Goal: Task Accomplishment & Management: Use online tool/utility

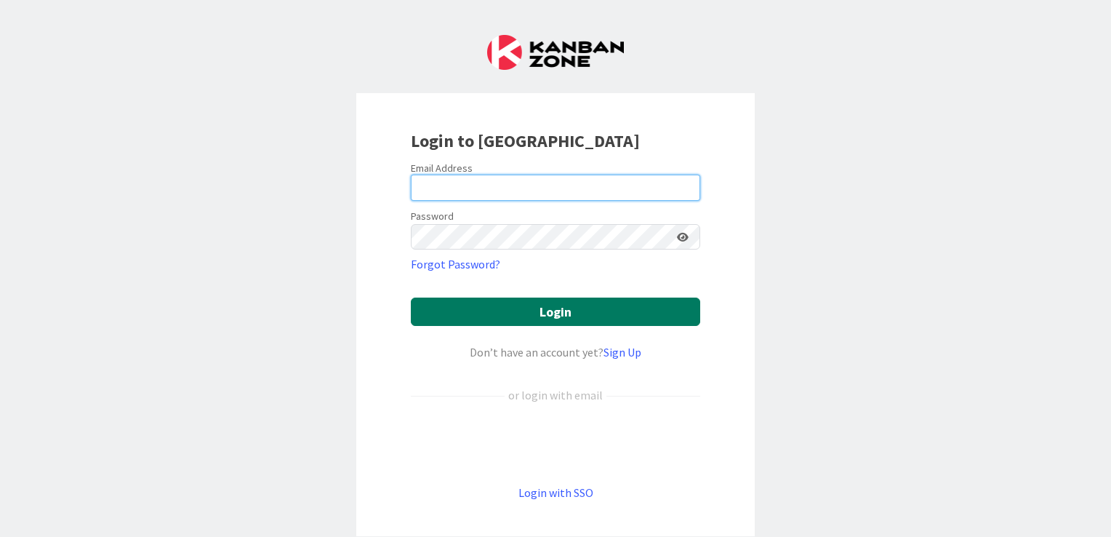
type input "[EMAIL_ADDRESS][DOMAIN_NAME]"
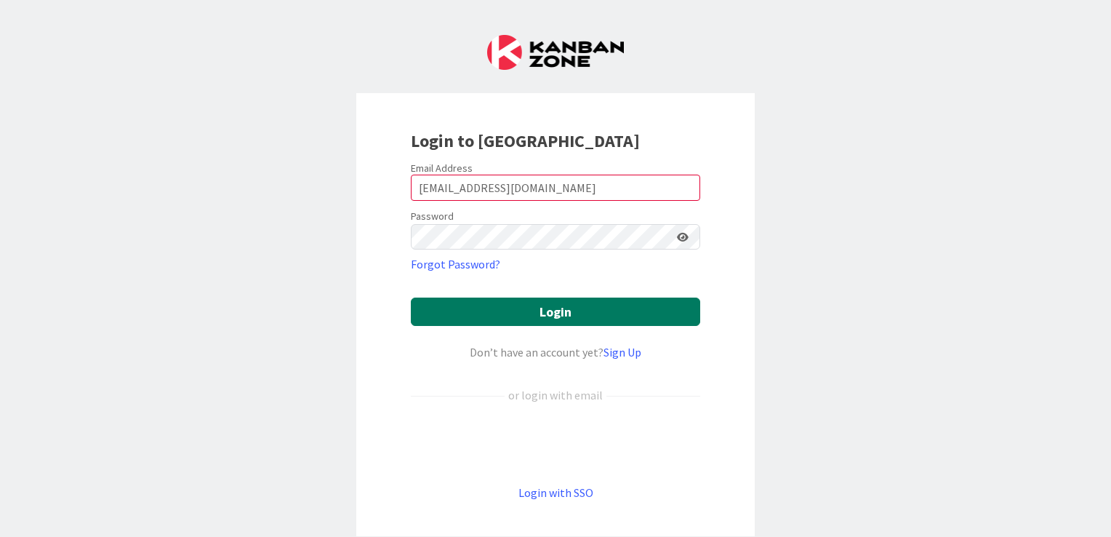
click at [558, 316] on button "Login" at bounding box center [555, 311] width 289 height 28
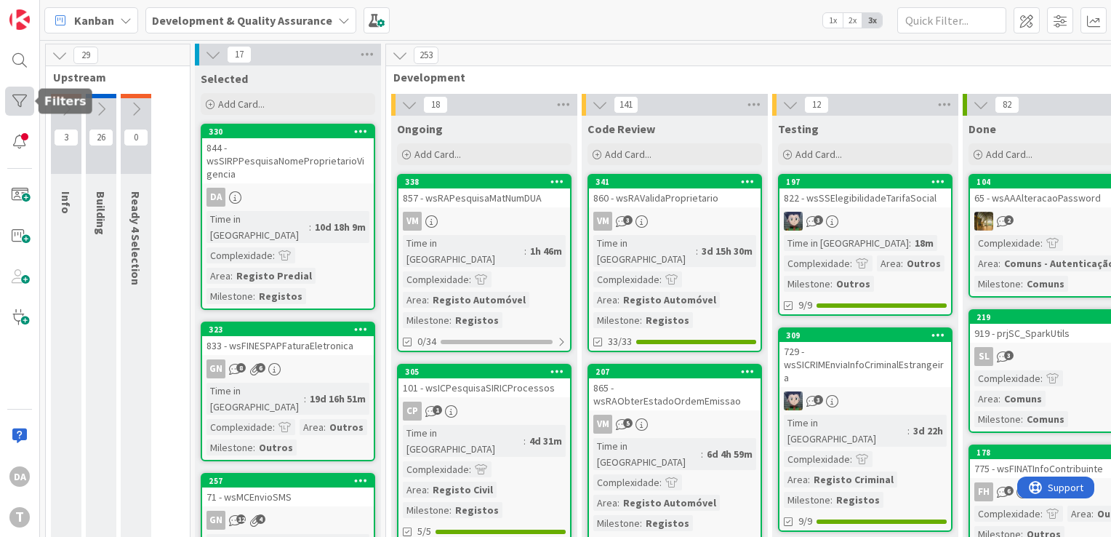
click at [23, 97] on div at bounding box center [19, 101] width 29 height 29
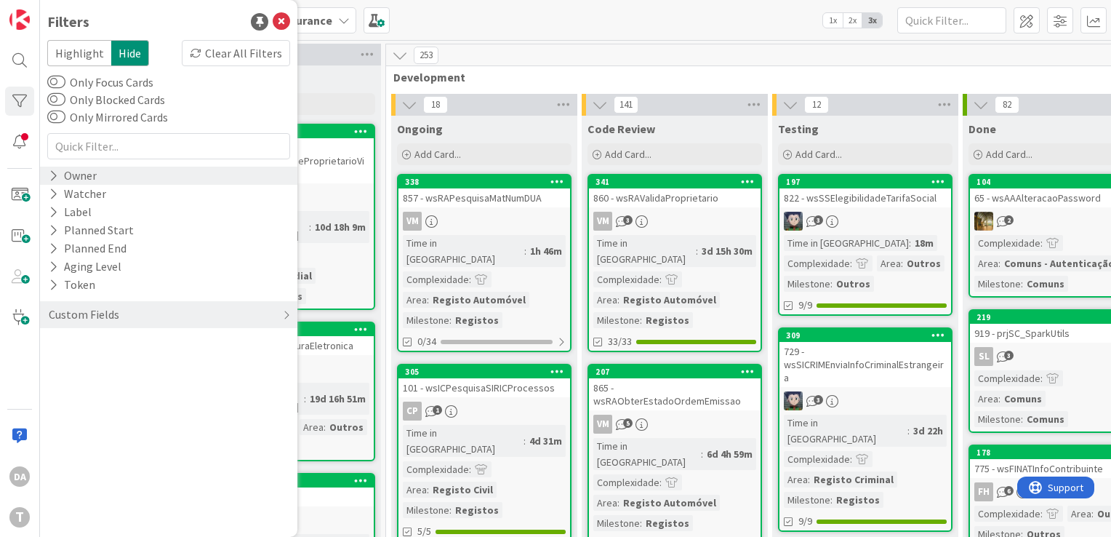
click at [52, 179] on icon at bounding box center [53, 175] width 9 height 12
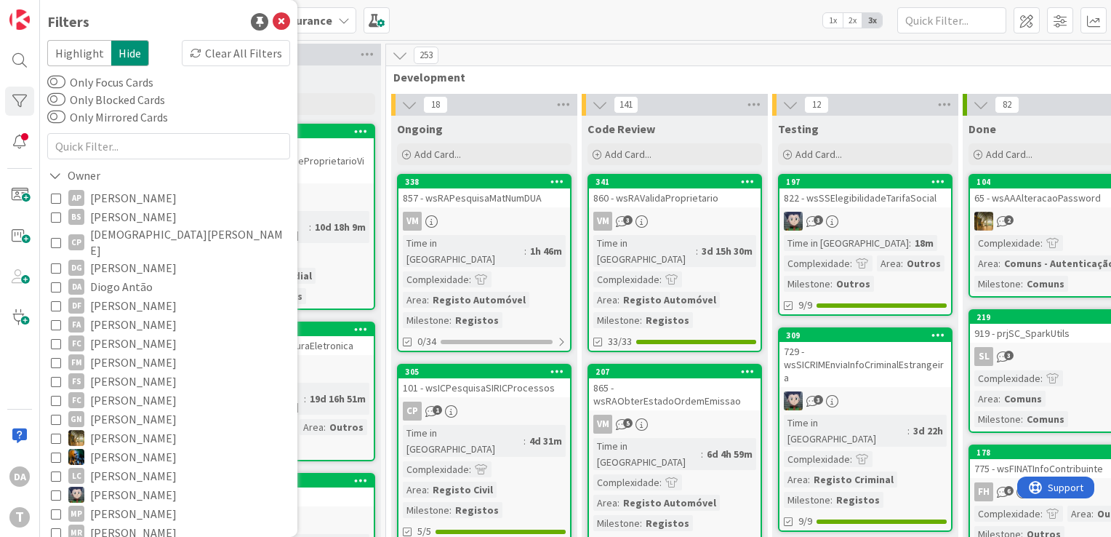
click at [54, 281] on icon at bounding box center [56, 286] width 10 height 10
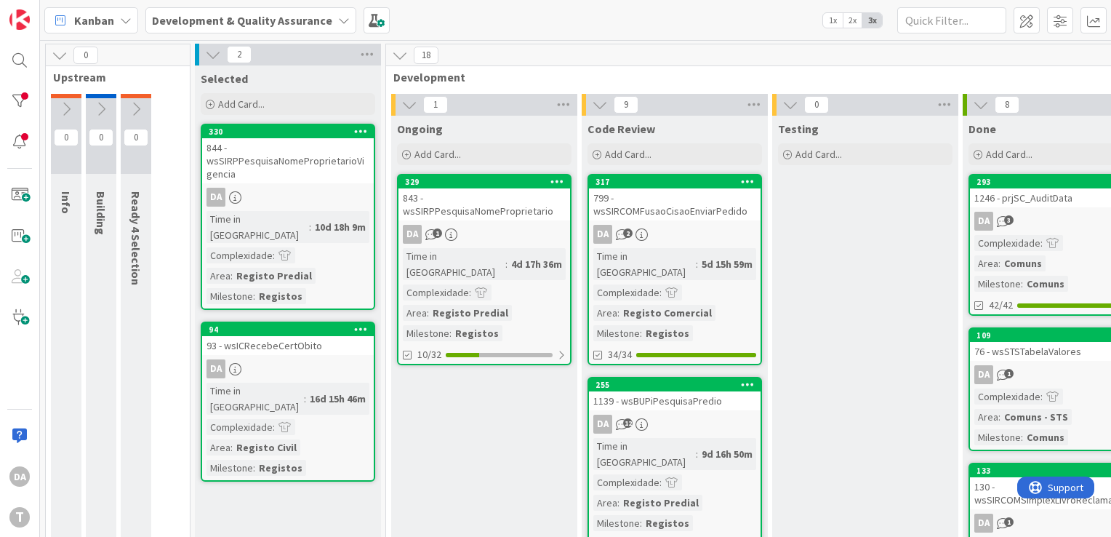
click at [508, 256] on div "4d 17h 36m" at bounding box center [537, 264] width 58 height 16
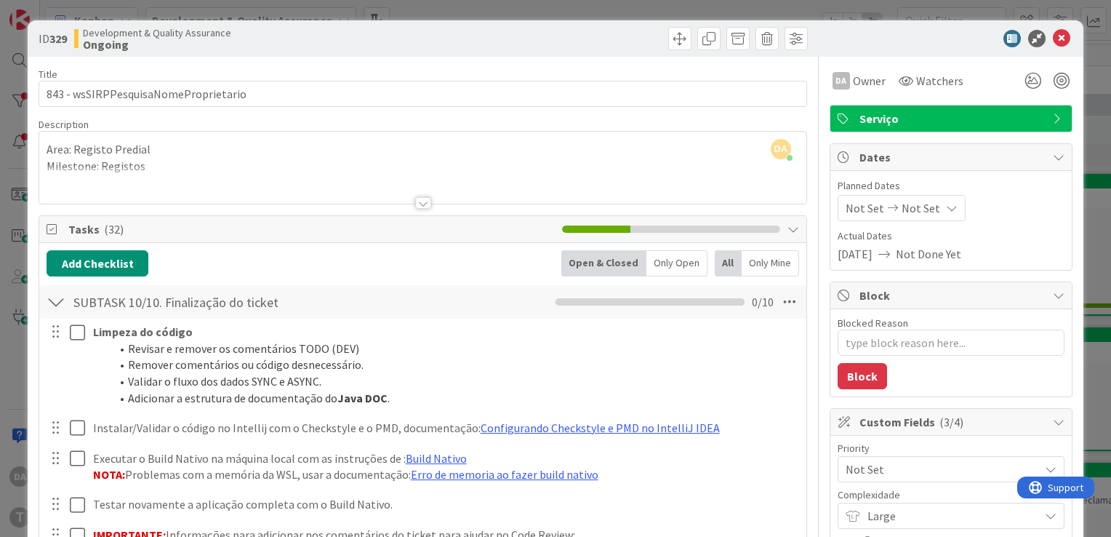
click at [787, 230] on icon at bounding box center [793, 229] width 12 height 12
type textarea "x"
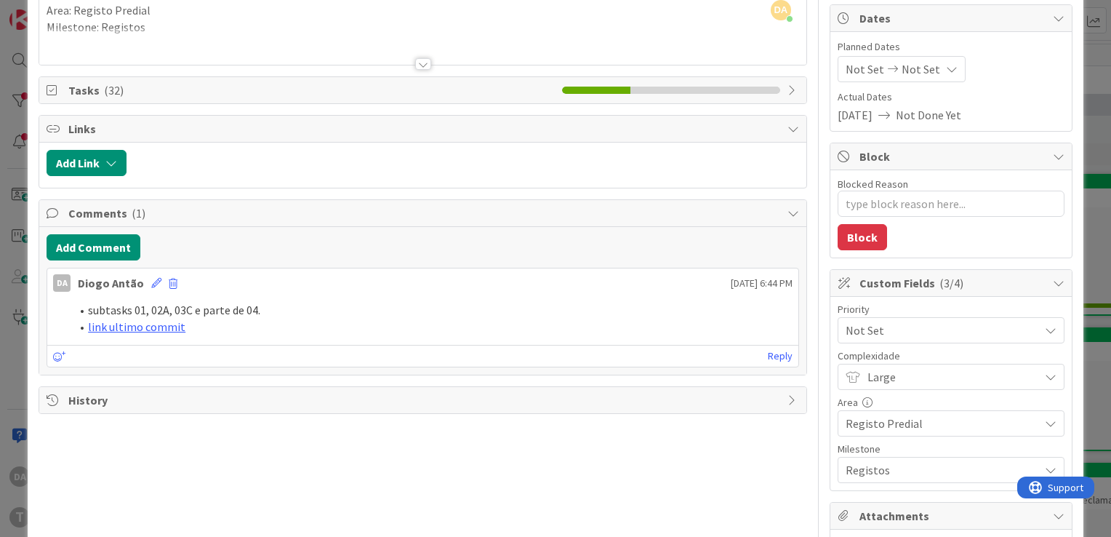
scroll to position [145, 0]
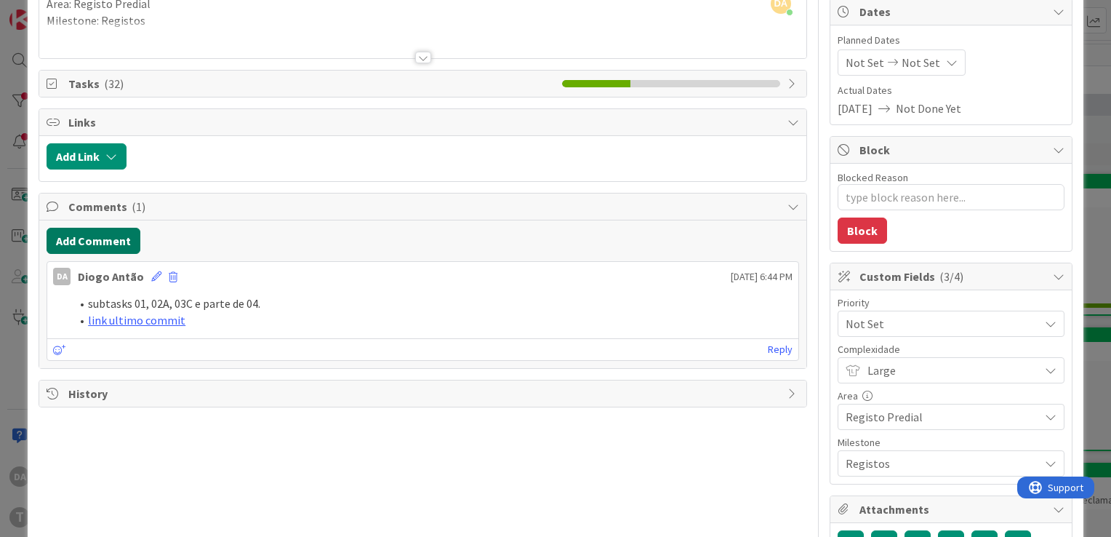
click at [108, 241] on button "Add Comment" at bounding box center [94, 241] width 94 height 26
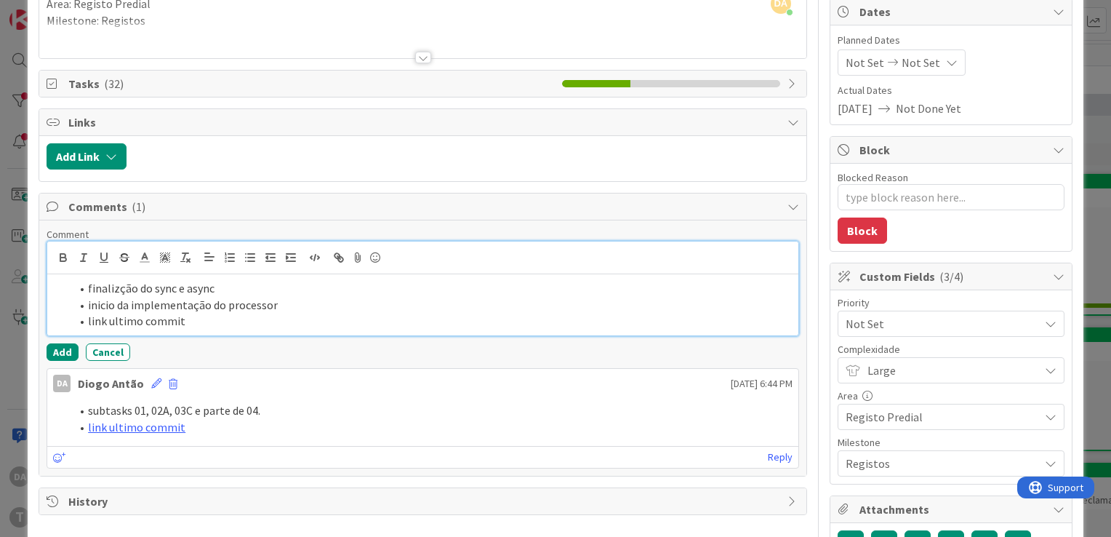
click at [214, 316] on li "link ultimo commit" at bounding box center [432, 321] width 722 height 17
drag, startPoint x: 85, startPoint y: 321, endPoint x: 259, endPoint y: 324, distance: 173.8
click at [259, 324] on li "link ultimo commit" at bounding box center [432, 321] width 722 height 17
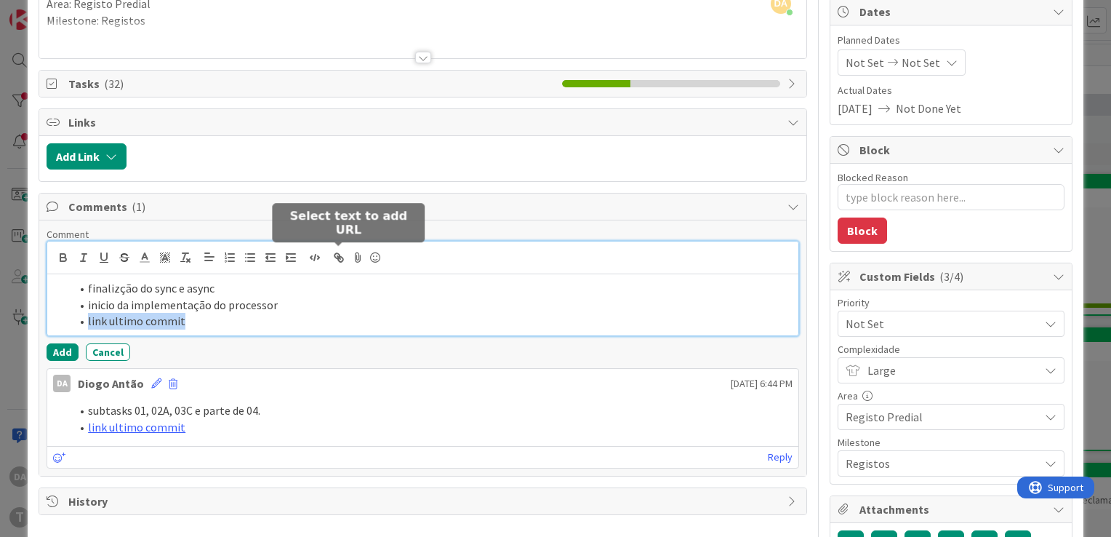
click at [336, 252] on icon "button" at bounding box center [338, 257] width 13 height 13
paste input "[URL]"
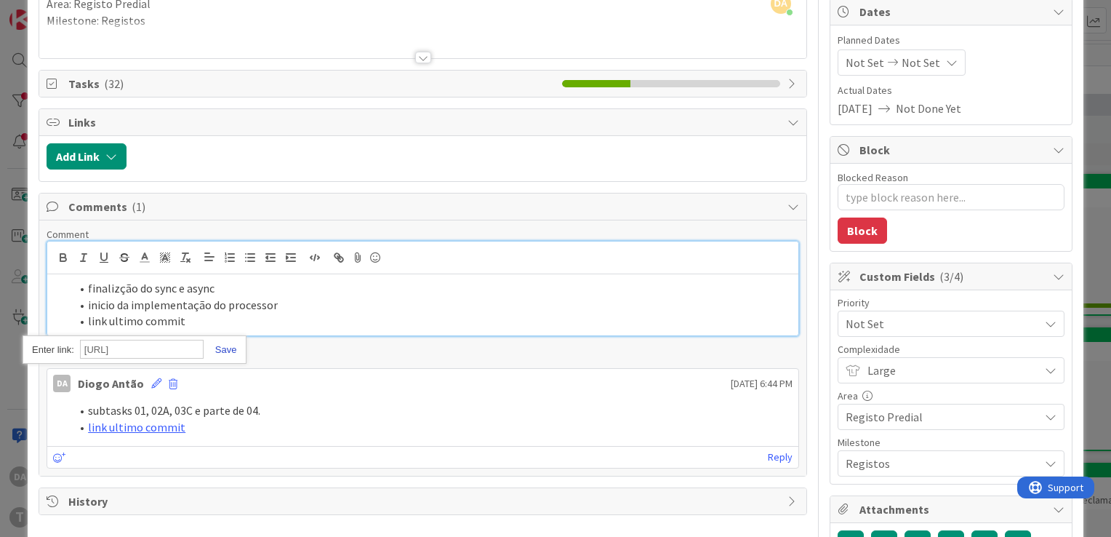
type input "[URL]"
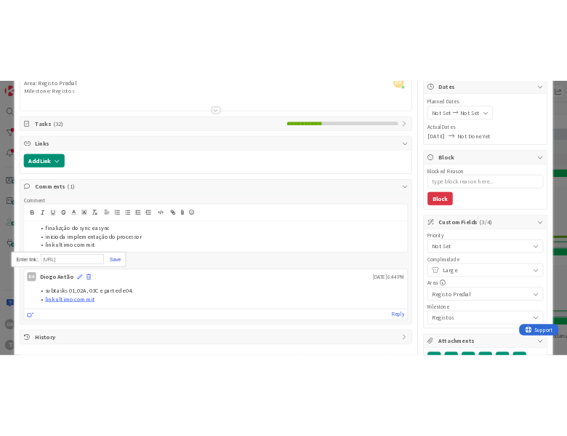
scroll to position [0, 0]
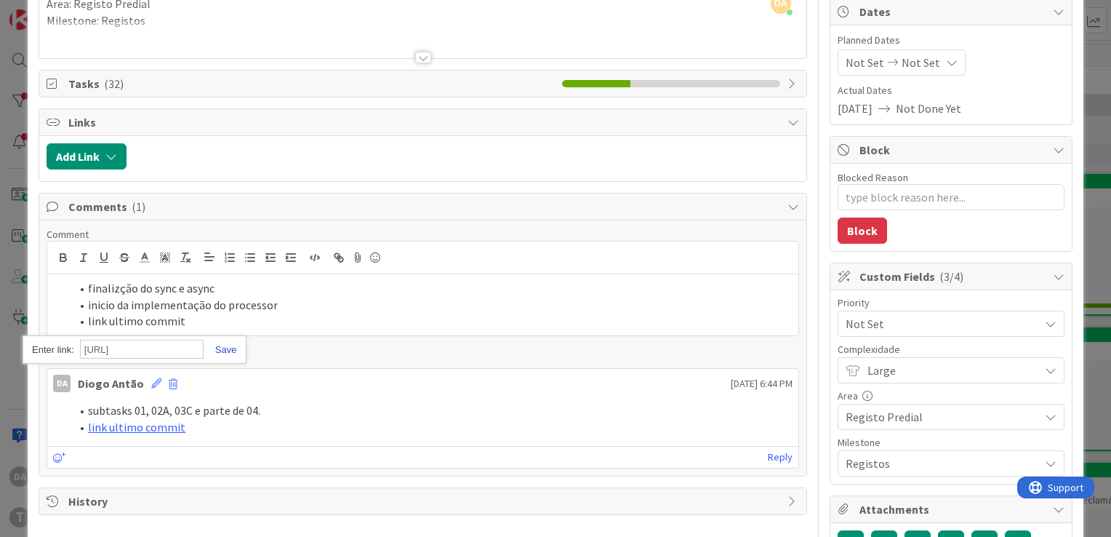
click at [221, 344] on link at bounding box center [220, 349] width 33 height 11
click at [60, 350] on button "Add" at bounding box center [63, 351] width 32 height 17
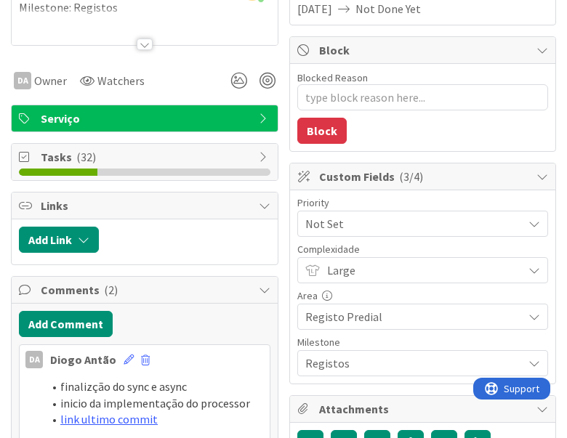
type textarea "x"
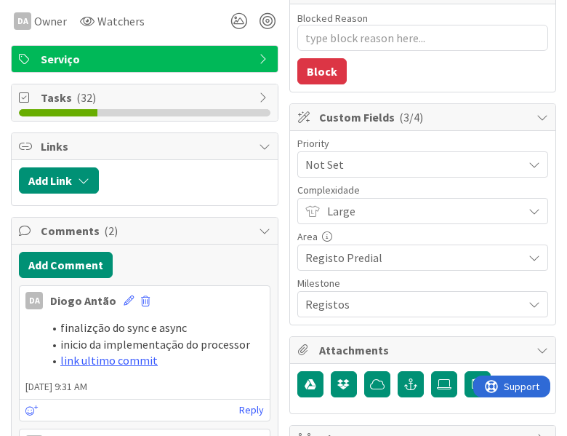
scroll to position [291, 0]
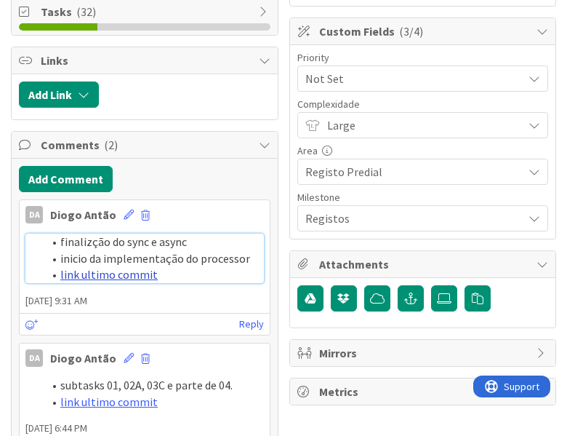
click at [105, 272] on link "link ultimo commit" at bounding box center [108, 274] width 97 height 15
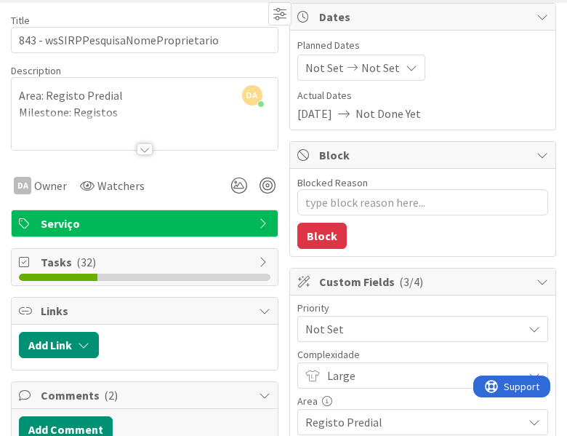
scroll to position [0, 0]
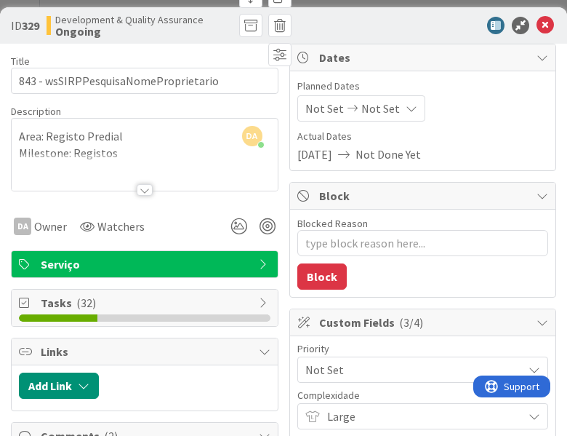
click at [141, 189] on div at bounding box center [145, 190] width 16 height 12
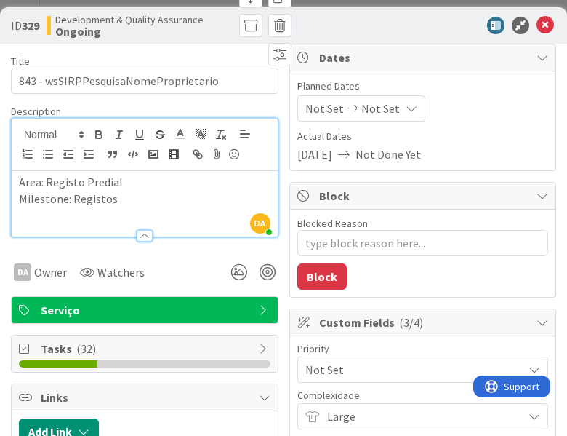
click at [142, 233] on div at bounding box center [145, 236] width 16 height 12
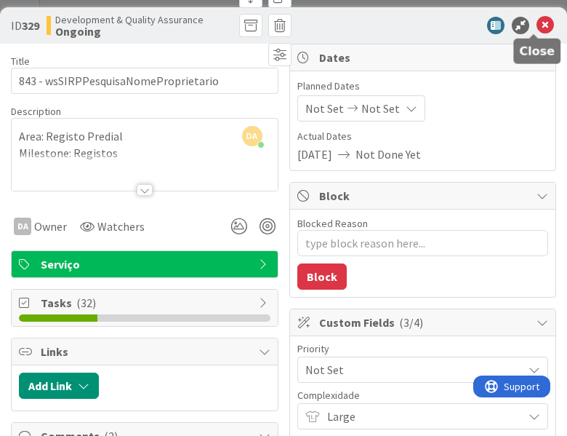
click at [537, 20] on icon at bounding box center [545, 25] width 17 height 17
